Goal: Transaction & Acquisition: Obtain resource

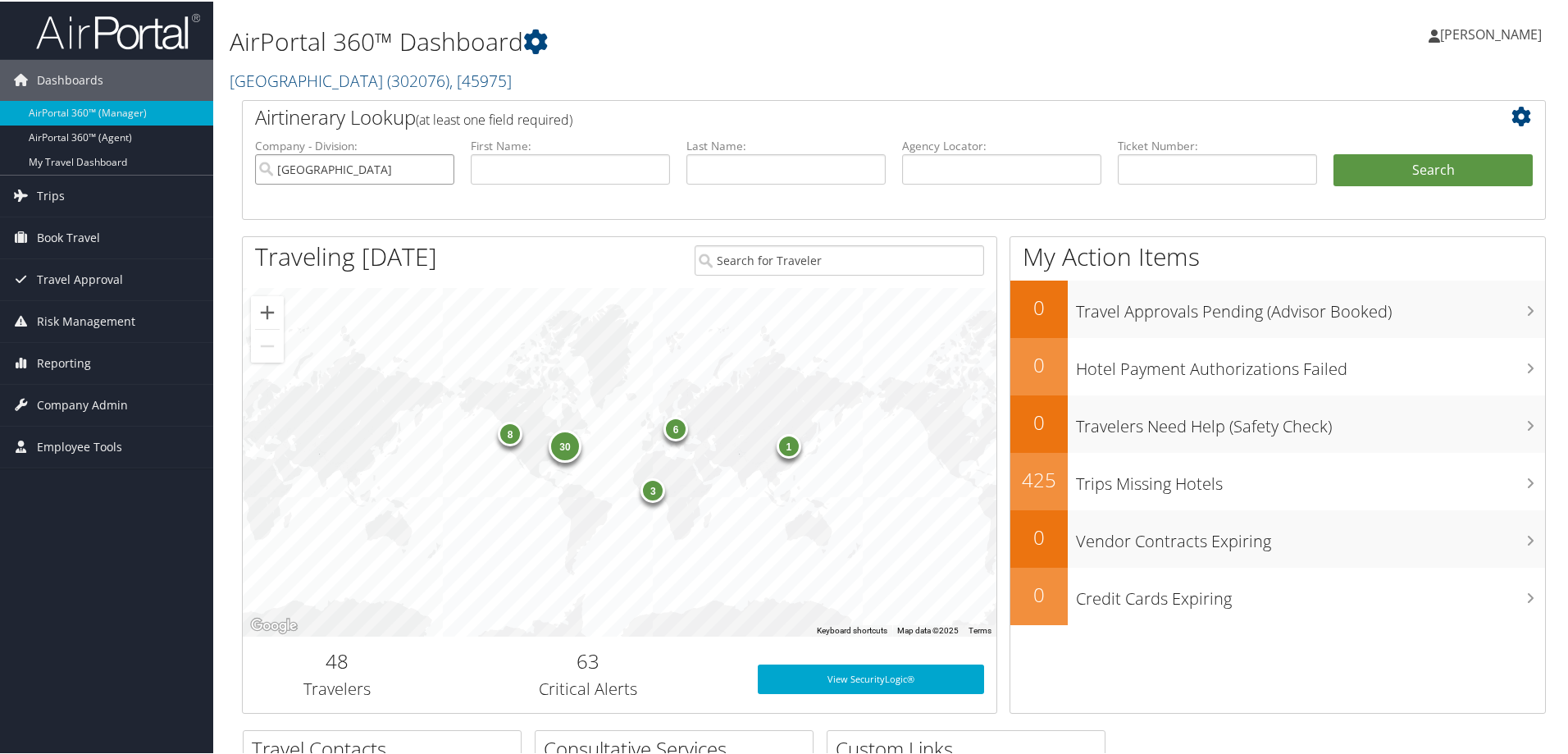
click at [438, 167] on input "Temple University" at bounding box center [354, 167] width 199 height 30
click at [1141, 160] on input "text" at bounding box center [1217, 167] width 199 height 30
click at [1004, 172] on input "text" at bounding box center [1001, 167] width 199 height 30
paste input "DB1DYT"
type input "DB1DYT"
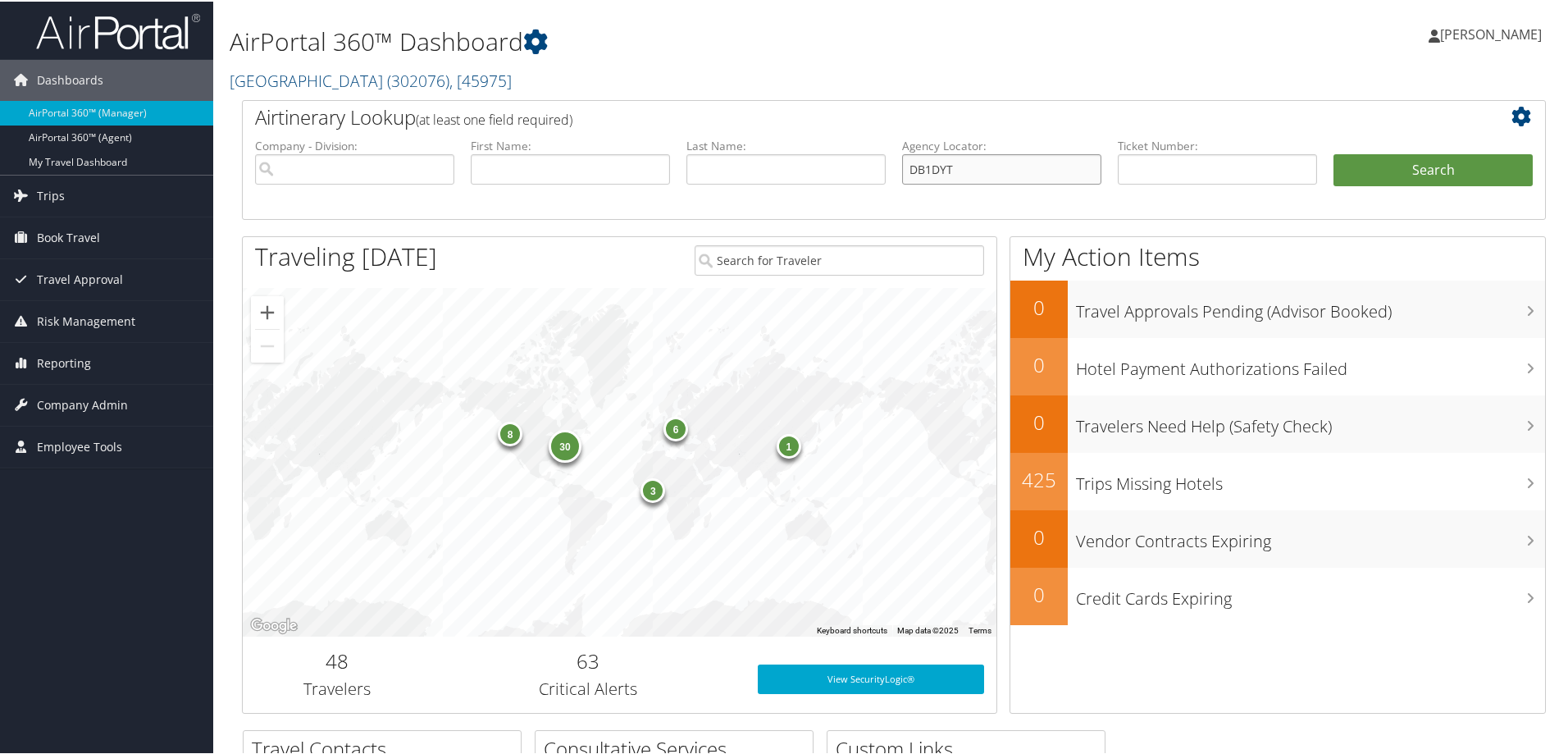
click at [1333, 152] on button "Search" at bounding box center [1433, 168] width 199 height 32
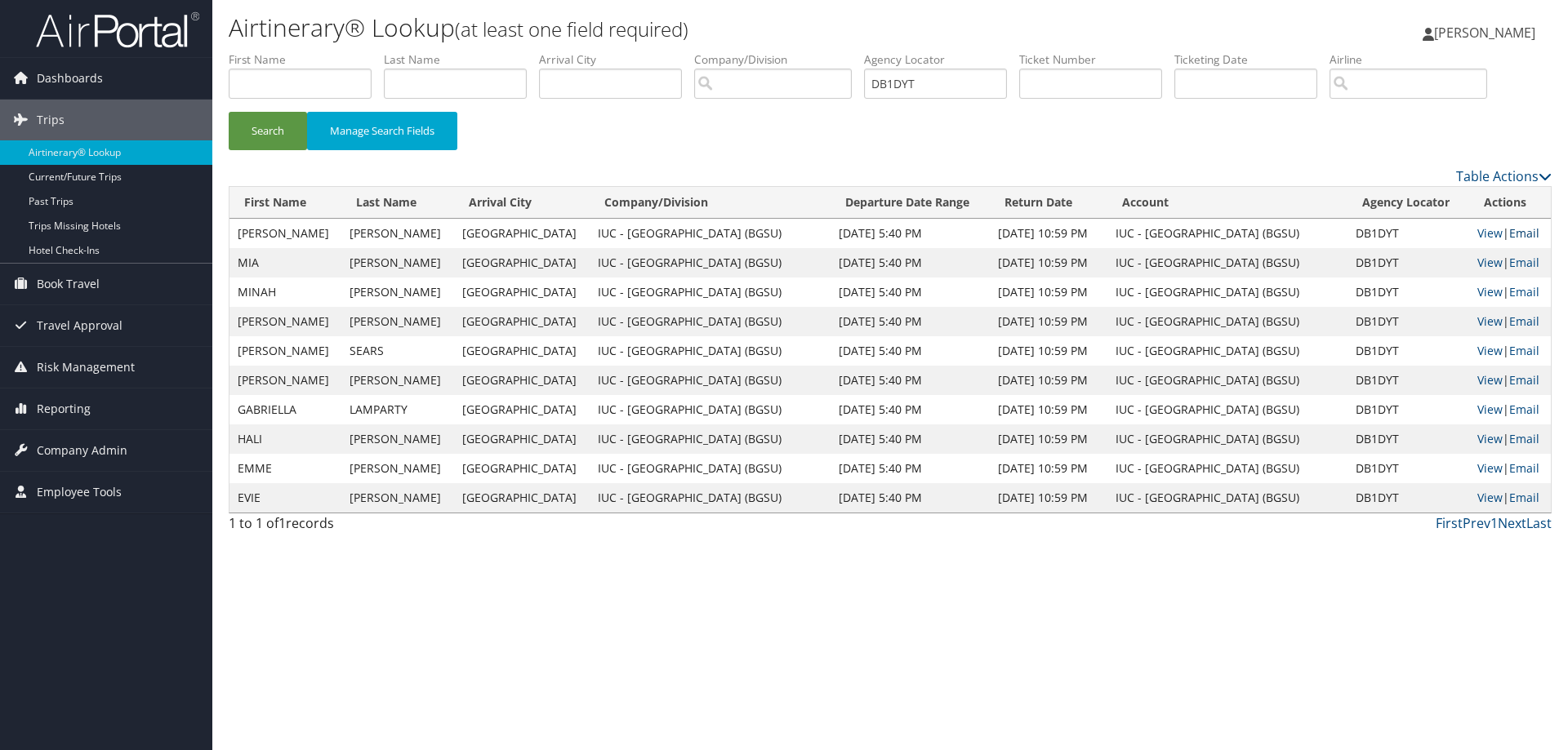
click at [1521, 231] on link "Email" at bounding box center [1523, 233] width 30 height 16
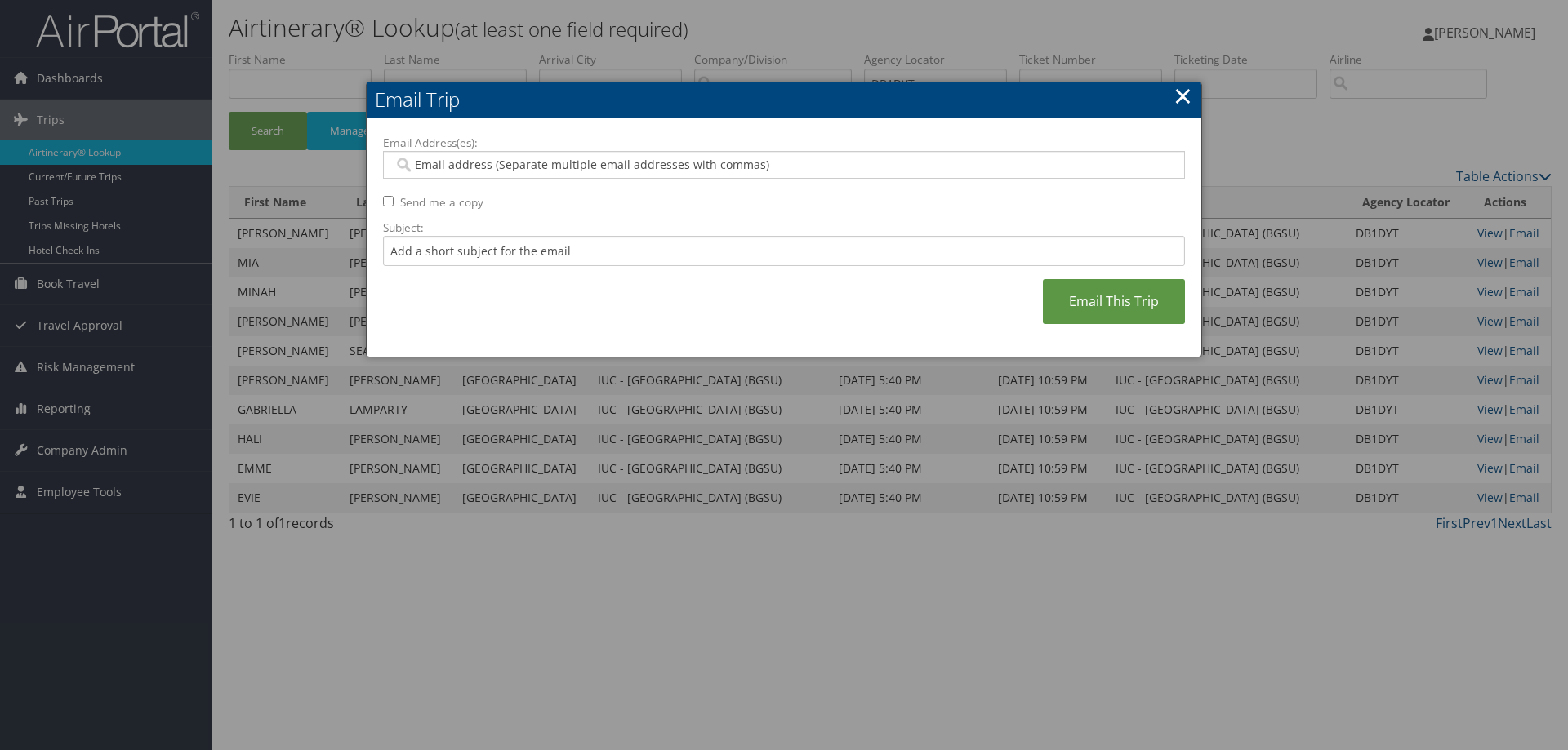
click at [547, 165] on input "Email Address(es):" at bounding box center [784, 164] width 780 height 17
click at [534, 251] on input "Subject:" at bounding box center [784, 251] width 802 height 30
type input "b"
type input "BGSU W.SOCCER BOS 2"
click at [509, 163] on input "Email Address(es):" at bounding box center [784, 164] width 780 height 17
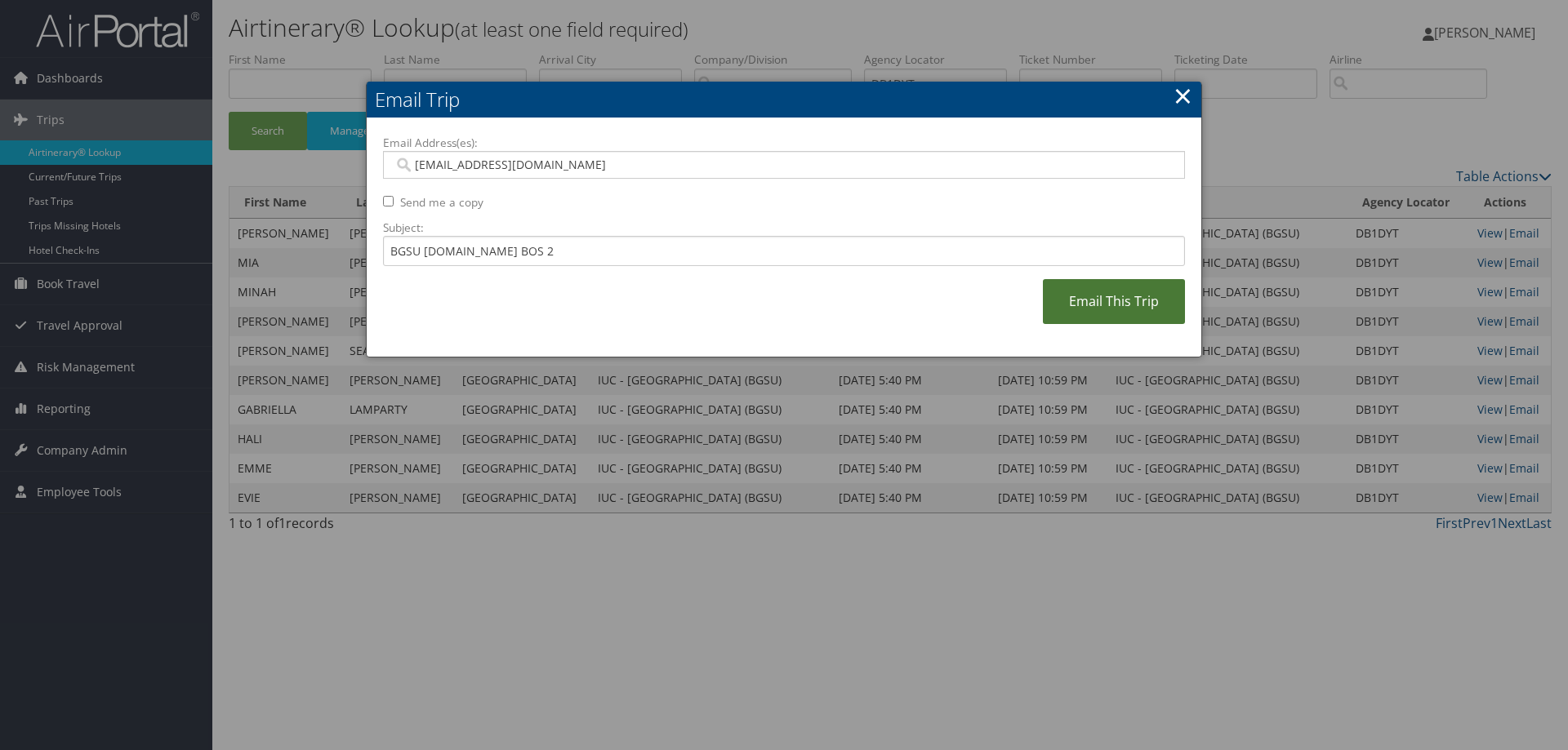
type input "[EMAIL_ADDRESS][DOMAIN_NAME]"
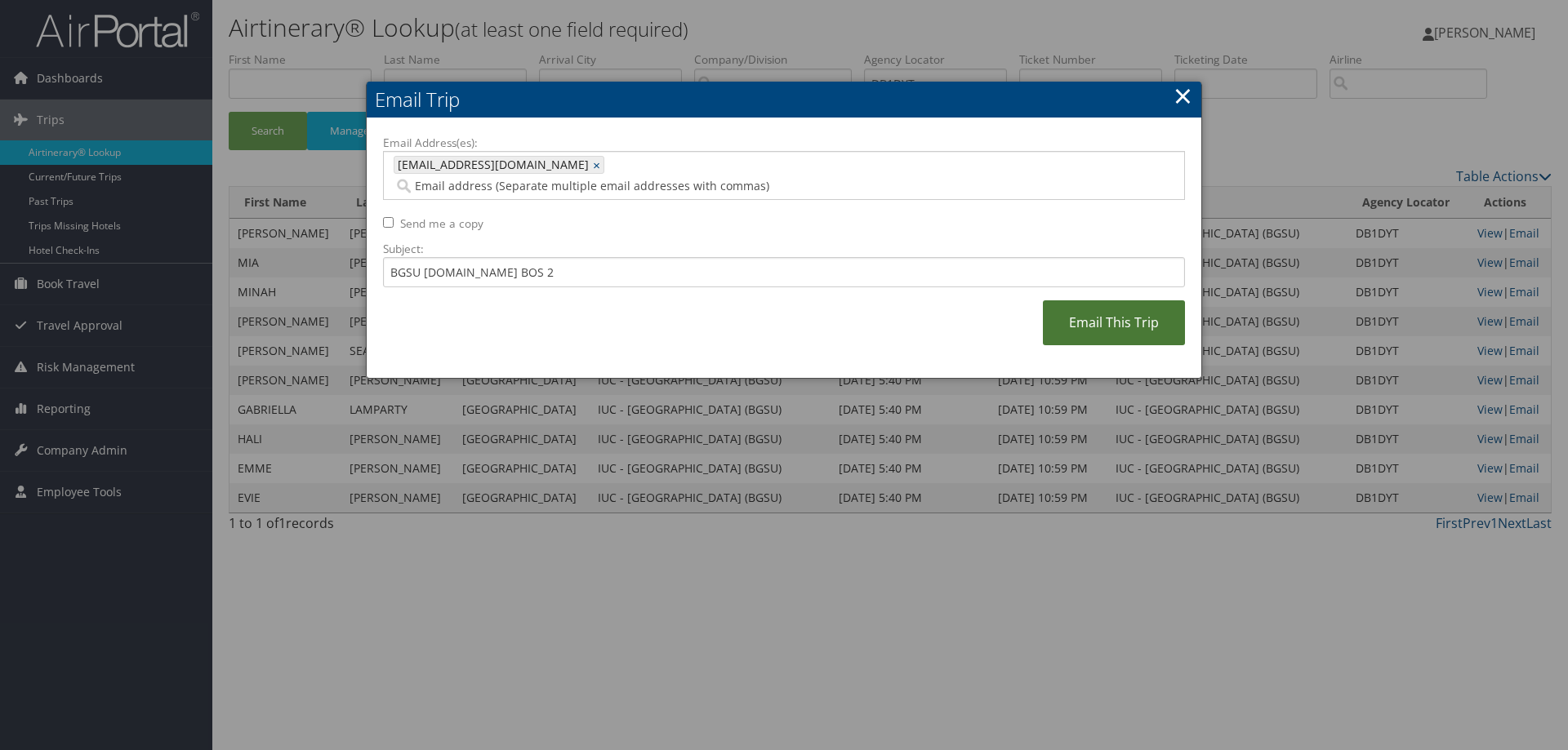
click at [1111, 301] on link "Email This Trip" at bounding box center [1113, 323] width 142 height 45
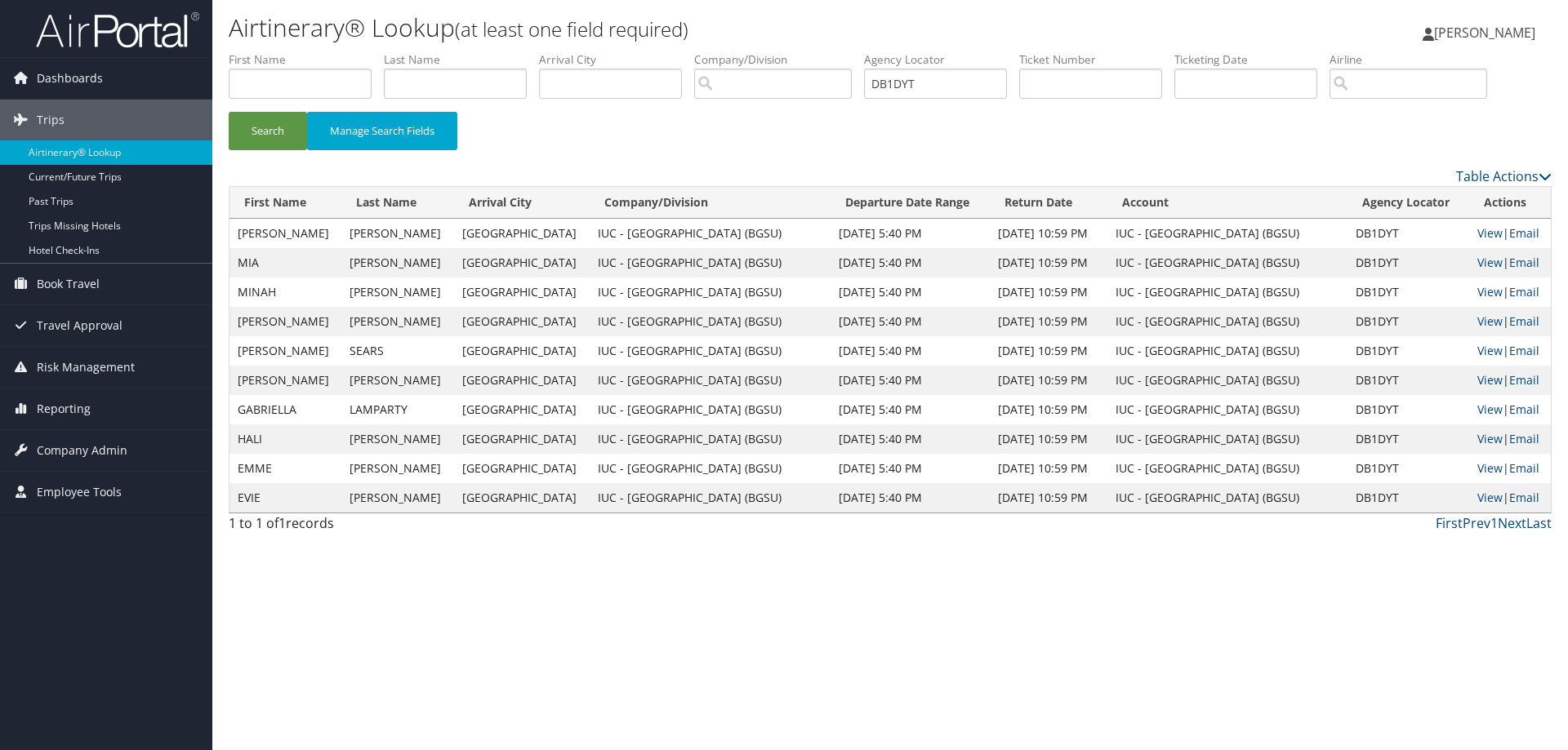
click at [719, 580] on div "Airtinerary® Lookup (at least one field required) Lorretta Gordon Lorretta Gord…" at bounding box center [889, 375] width 1355 height 750
click at [860, 126] on div "Search Manage Search Fields" at bounding box center [889, 139] width 1347 height 55
click at [1524, 227] on link "Email" at bounding box center [1523, 233] width 30 height 16
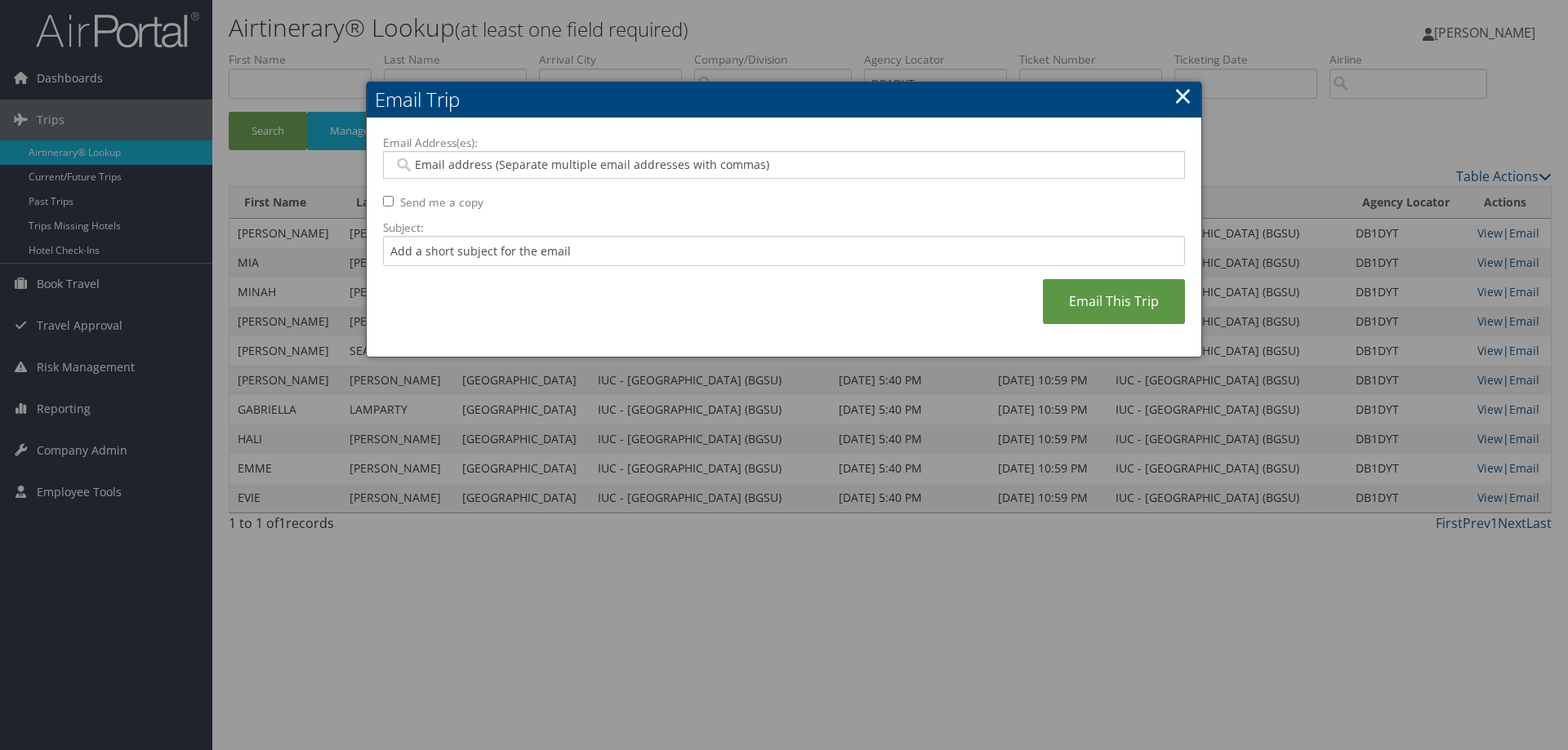
click at [1184, 94] on link "×" at bounding box center [1182, 95] width 19 height 32
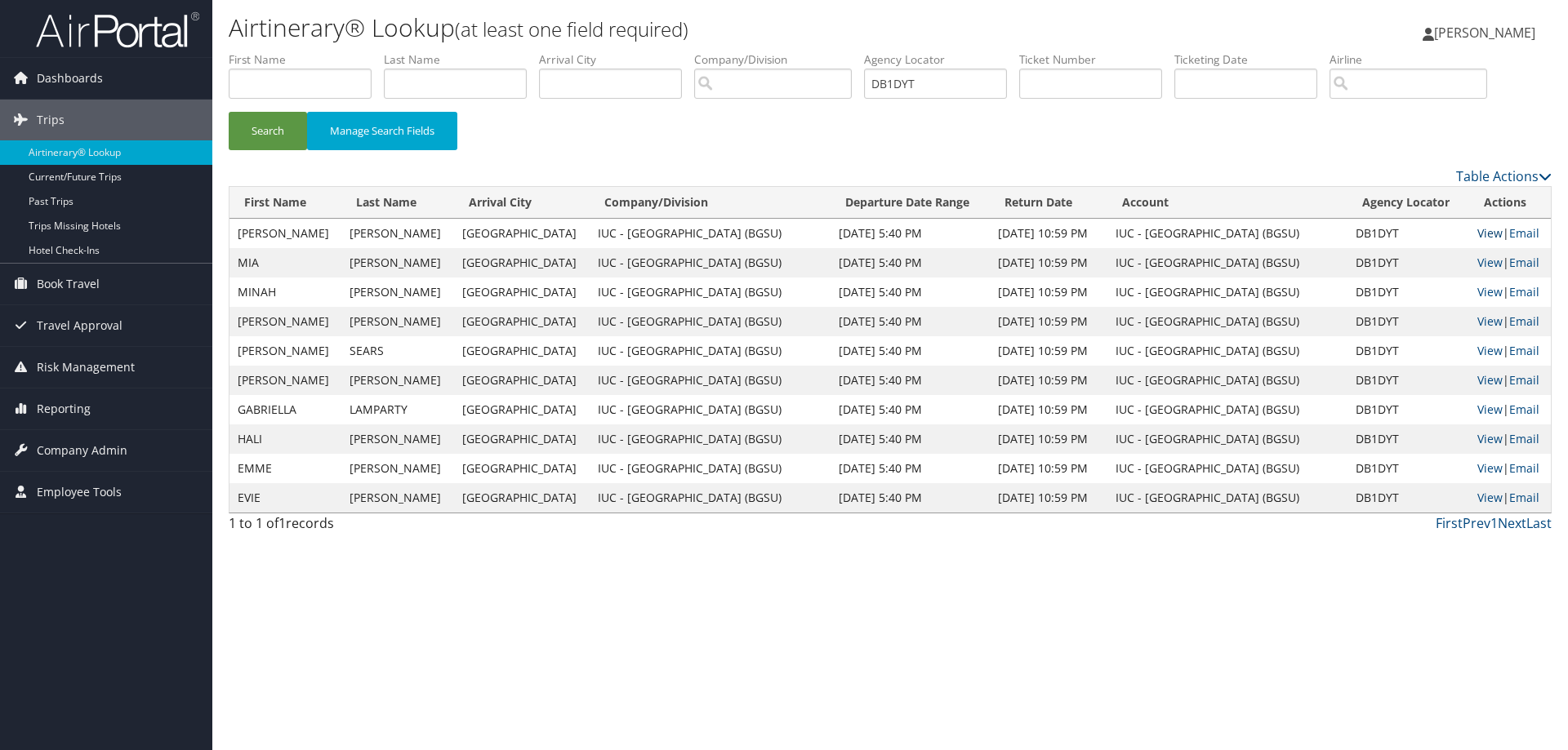
click at [1481, 231] on link "View" at bounding box center [1490, 233] width 25 height 16
drag, startPoint x: 952, startPoint y: 85, endPoint x: 671, endPoint y: 83, distance: 281.0
click at [671, 52] on ul "First Name Last Name Departure City Arrival City Company/Division Airport/City …" at bounding box center [890, 52] width 1323 height 0
paste input "DB1D18"
type input "DB1D18"
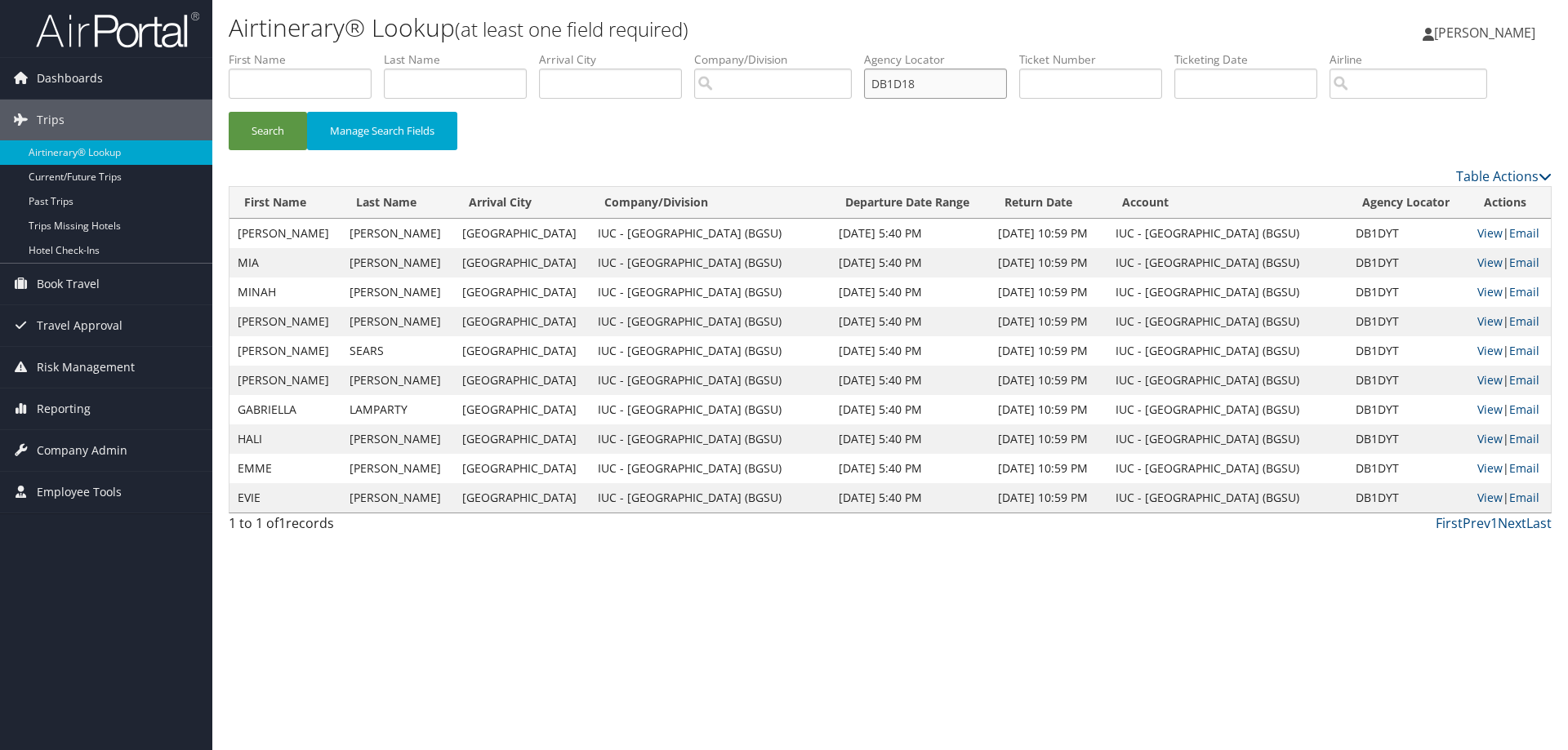
click at [229, 111] on button "Search" at bounding box center [268, 130] width 78 height 38
click at [1483, 227] on link "View" at bounding box center [1490, 233] width 25 height 16
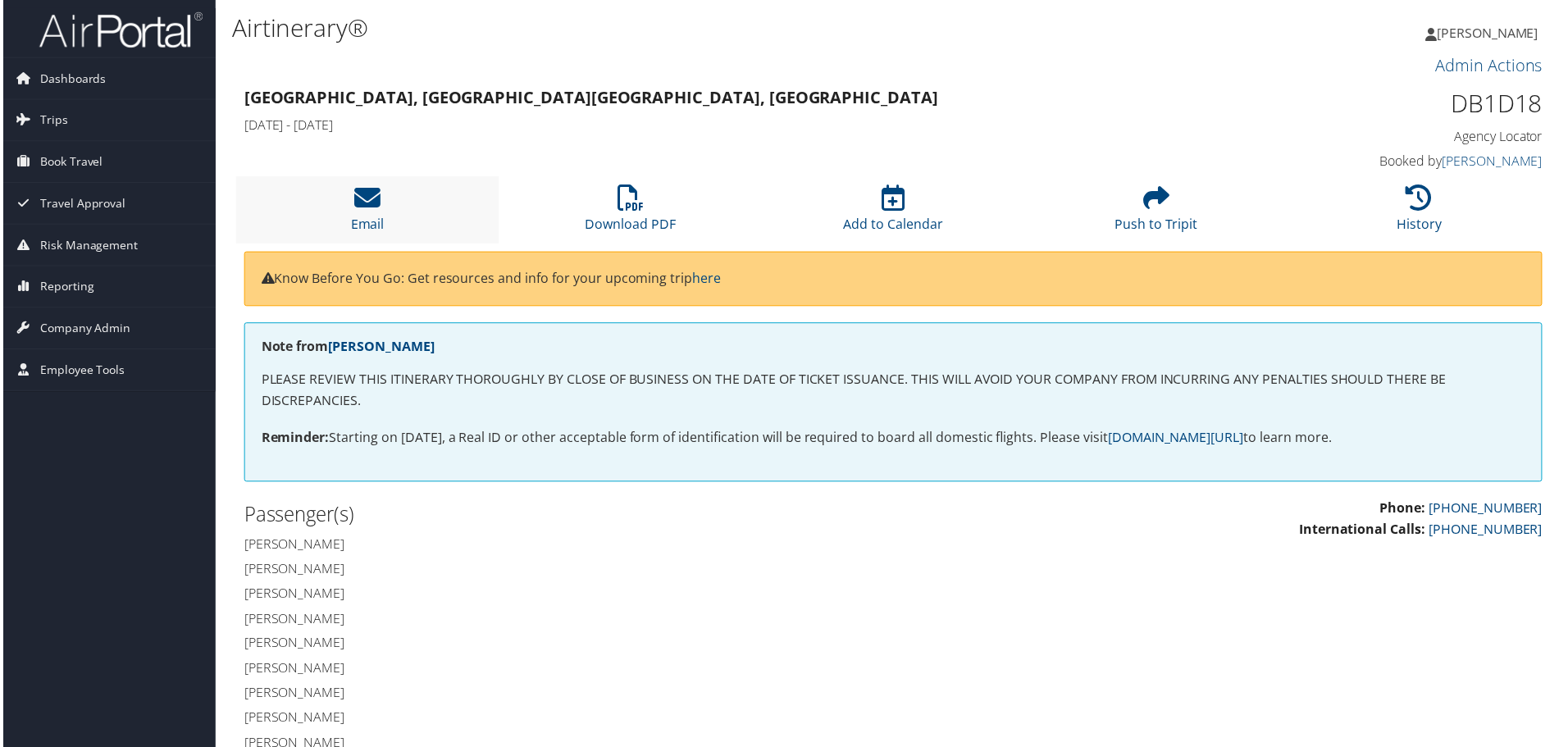
click at [347, 191] on li "Email" at bounding box center [365, 211] width 264 height 67
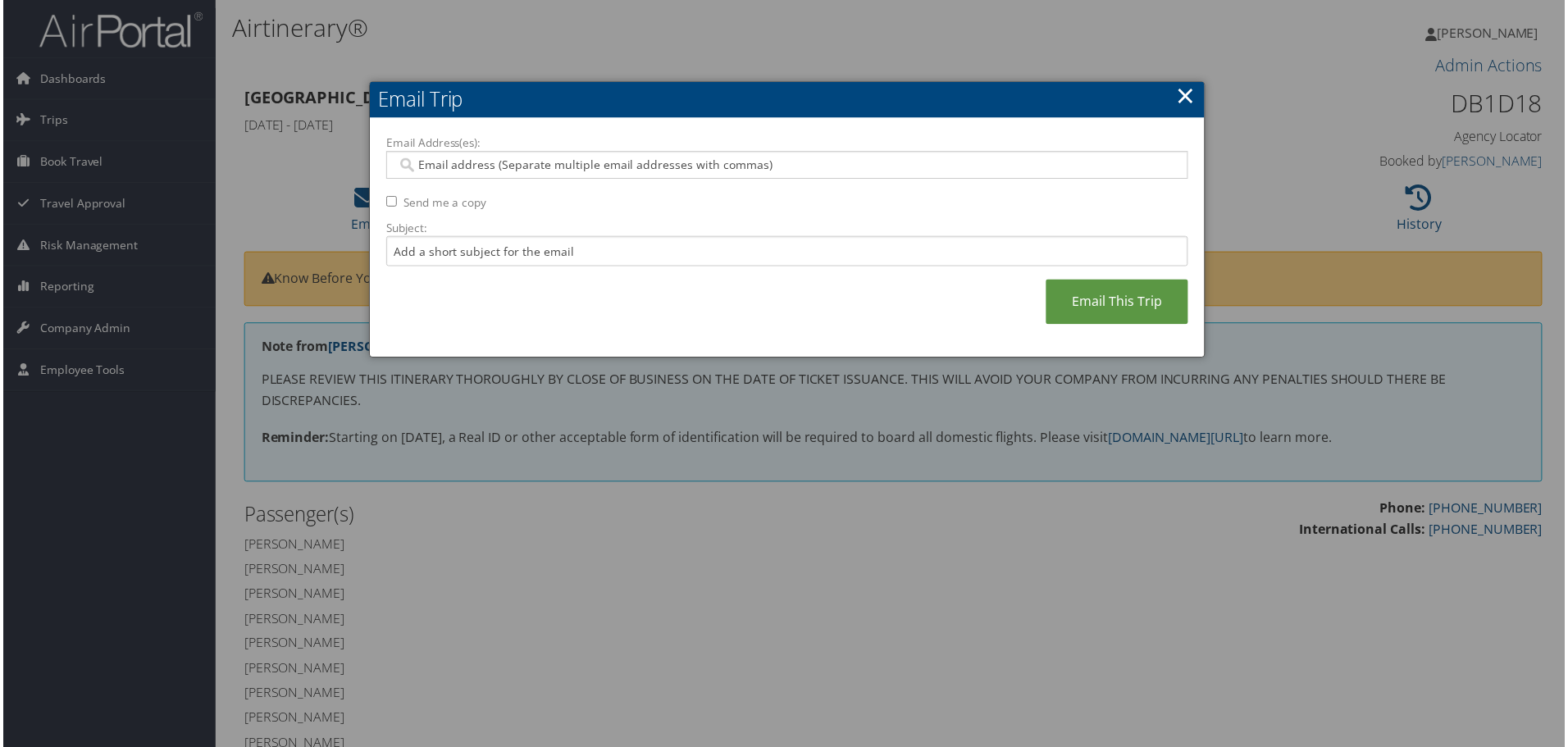
click at [527, 162] on input "Email Address(es):" at bounding box center [787, 165] width 783 height 17
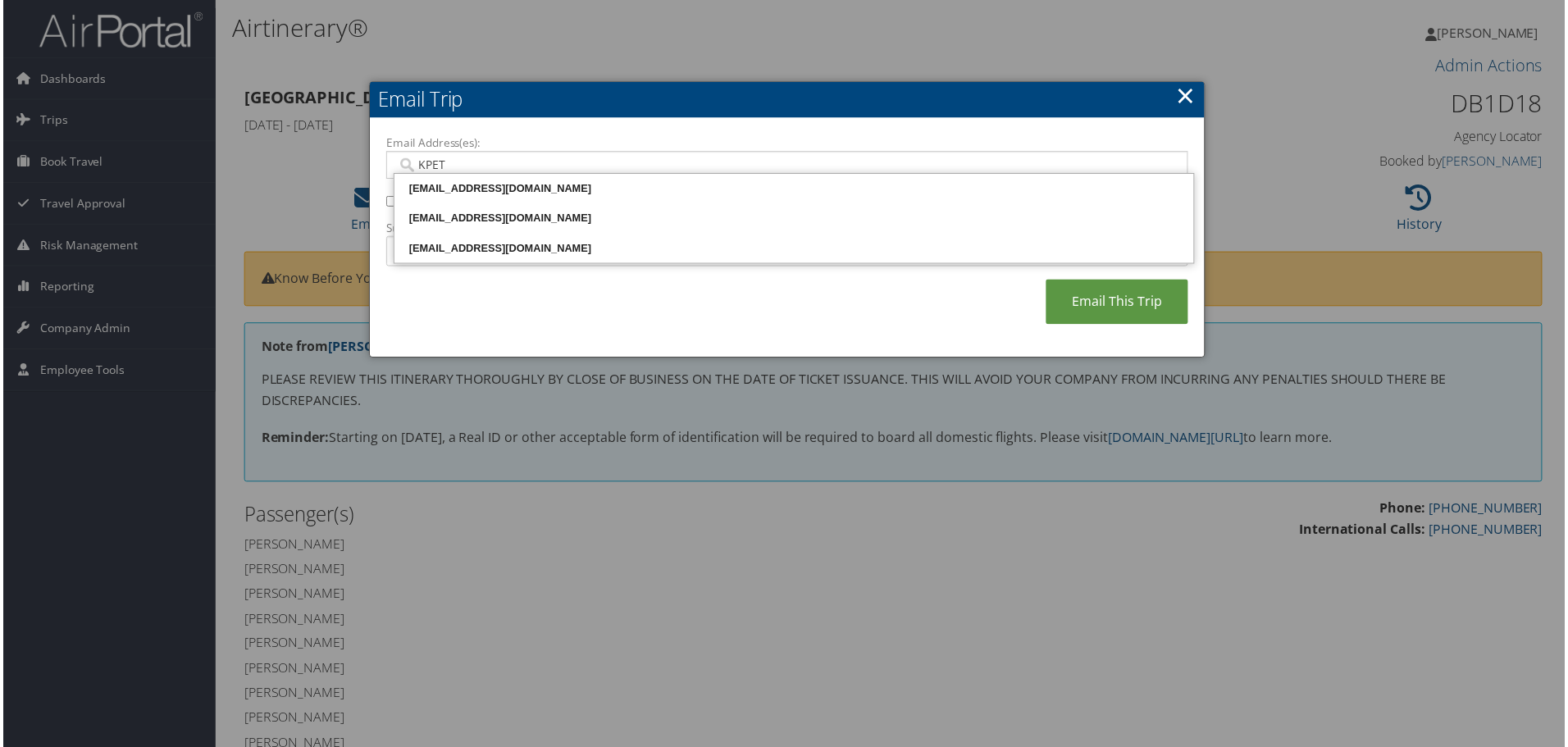
type input "KPETT"
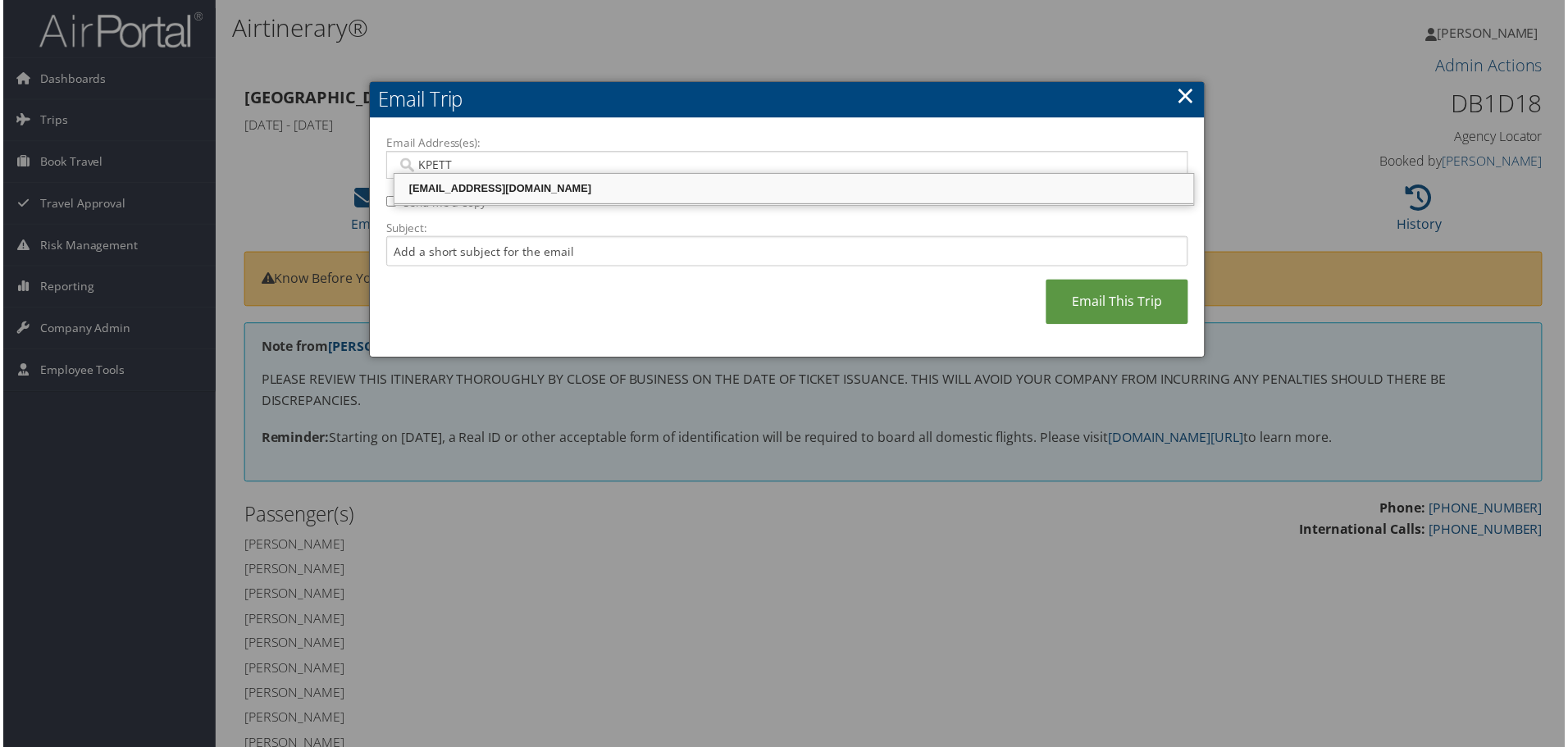
drag, startPoint x: 520, startPoint y: 187, endPoint x: 521, endPoint y: 200, distance: 13.0
click at [520, 186] on div "[EMAIL_ADDRESS][DOMAIN_NAME]" at bounding box center [794, 189] width 798 height 17
type input "[EMAIL_ADDRESS][DOMAIN_NAME]"
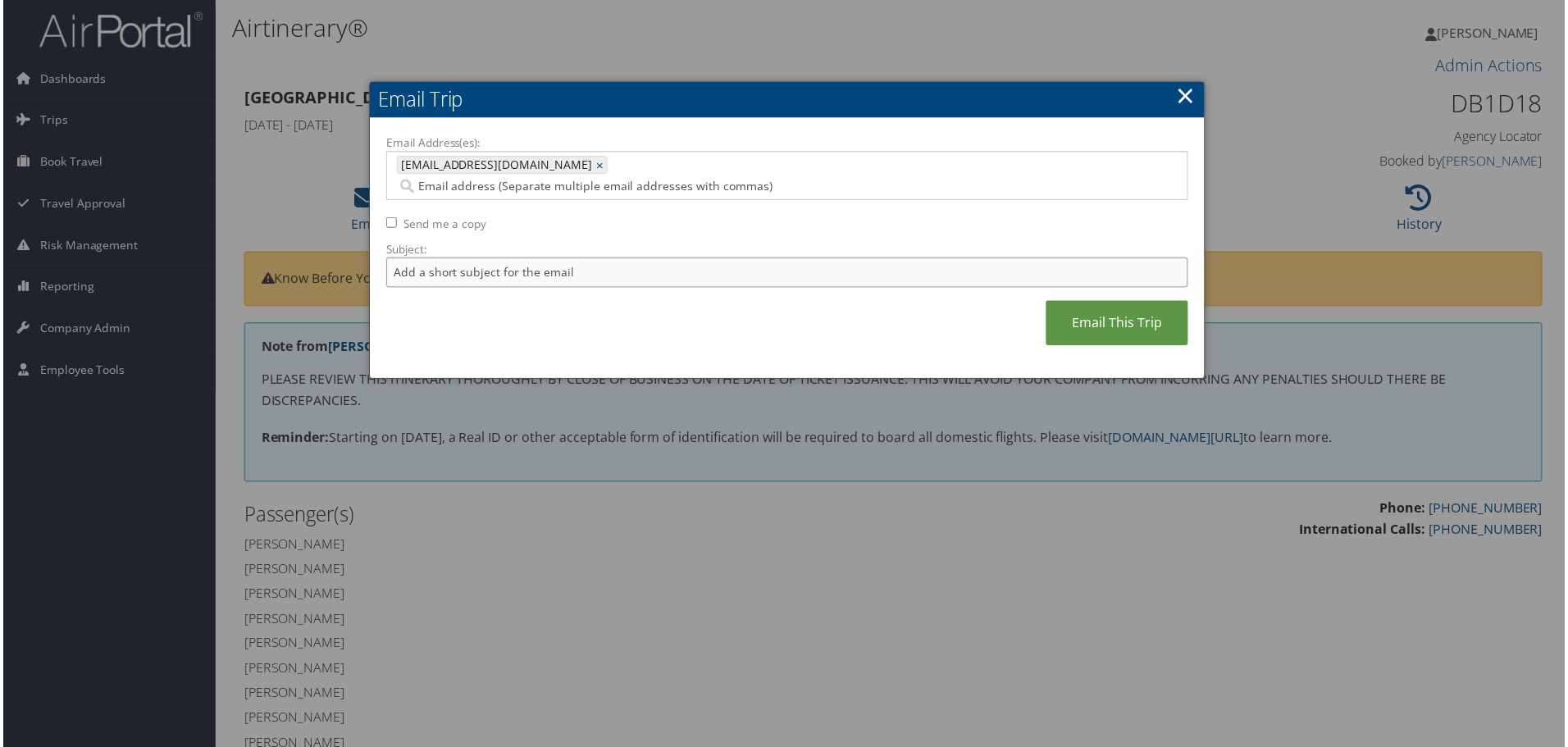
click at [505, 258] on input "Subject:" at bounding box center [787, 273] width 806 height 30
type input "BGSU [DOMAIN_NAME] BOS 1"
click at [1106, 302] on link "Email This Trip" at bounding box center [1118, 325] width 142 height 45
